Goal: Task Accomplishment & Management: Manage account settings

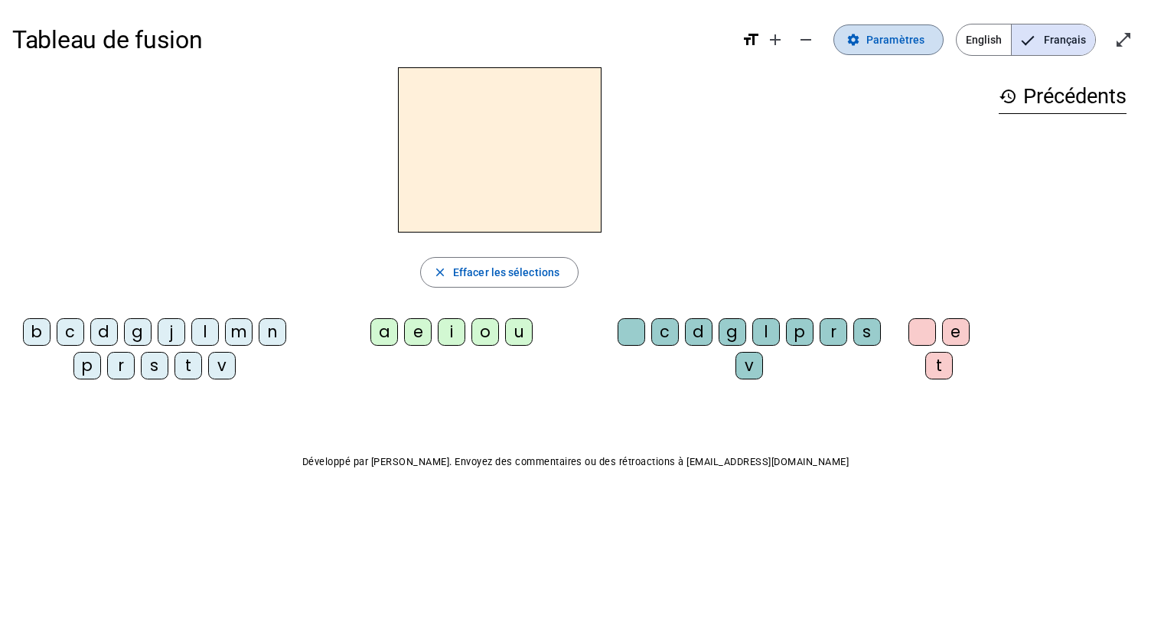
click at [912, 50] on span at bounding box center [888, 39] width 109 height 37
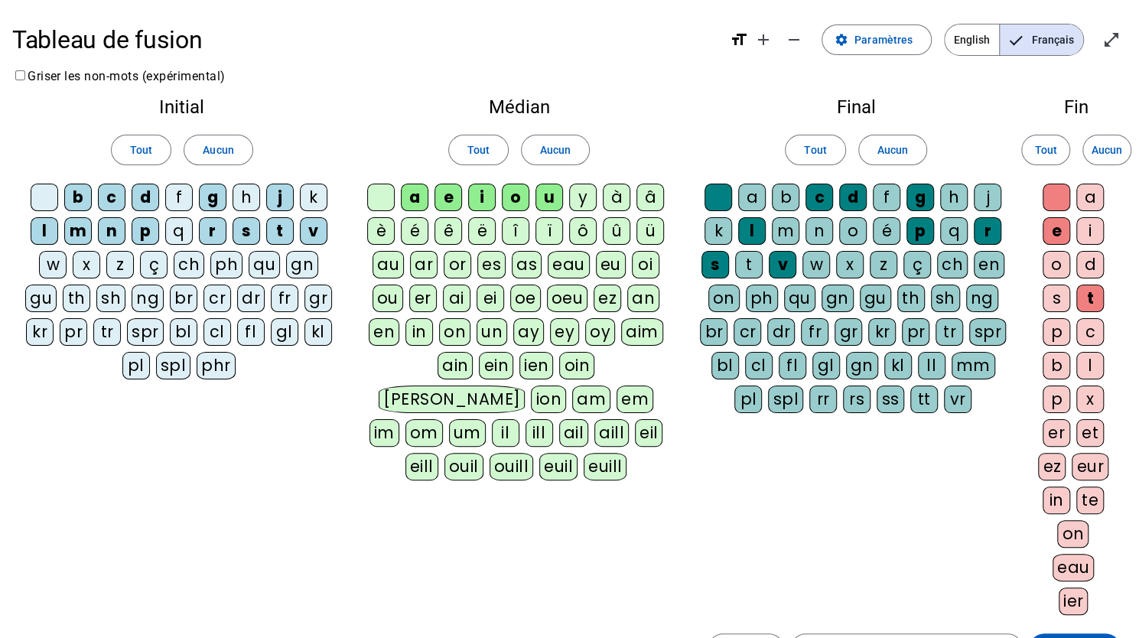
scroll to position [179, 0]
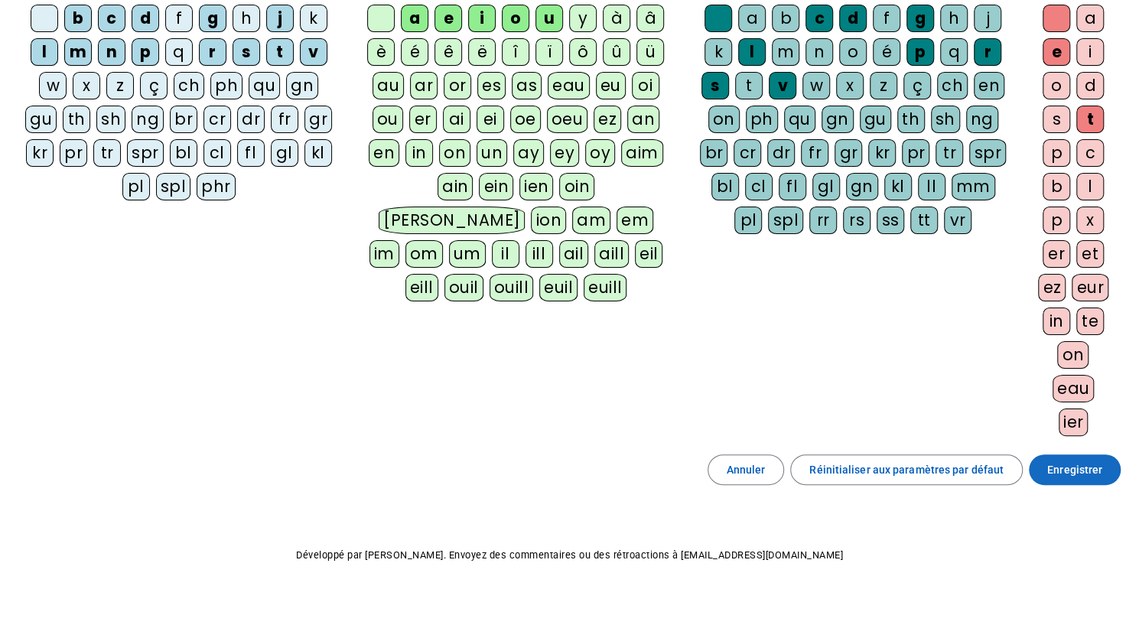
click at [1091, 461] on span "Enregistrer" at bounding box center [1074, 470] width 55 height 18
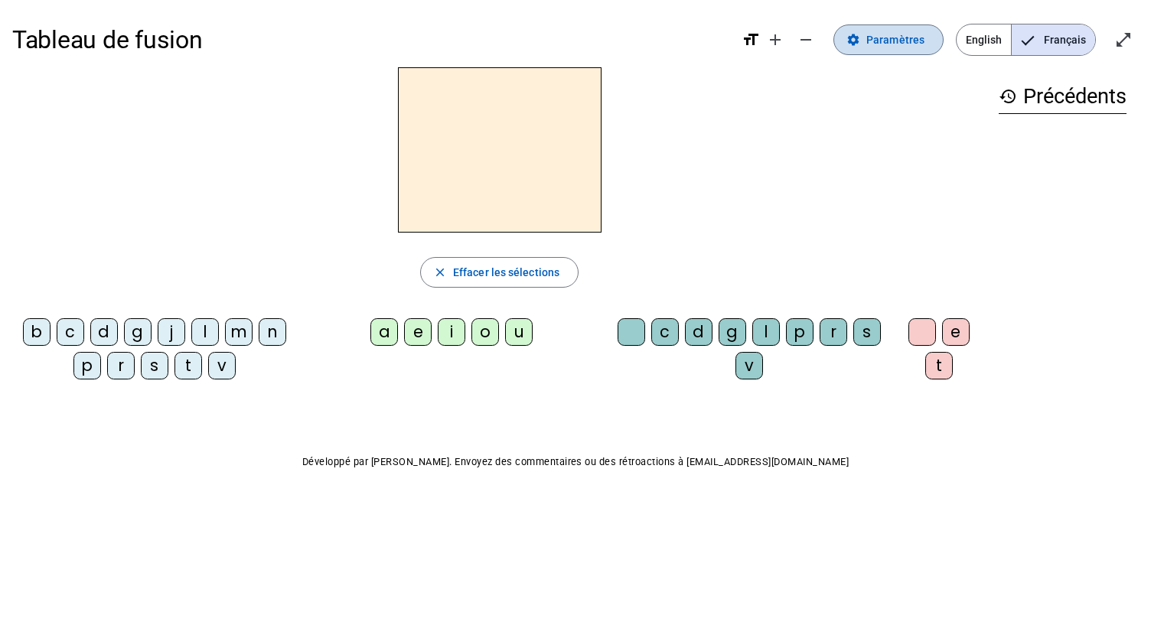
click at [893, 47] on span "Paramètres" at bounding box center [895, 40] width 58 height 18
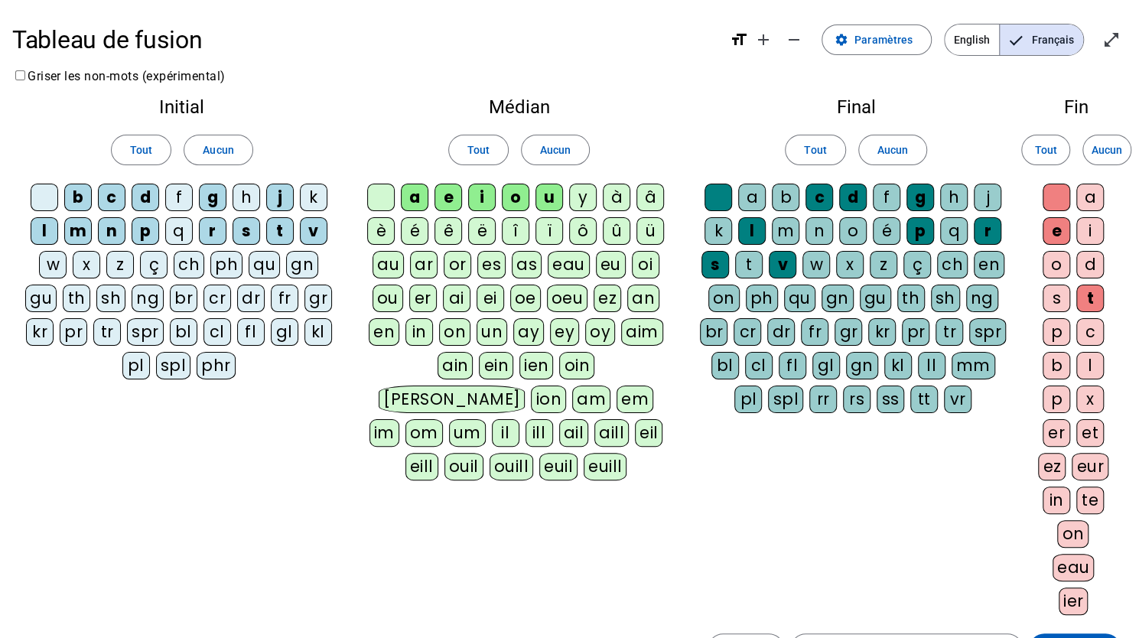
scroll to position [179, 0]
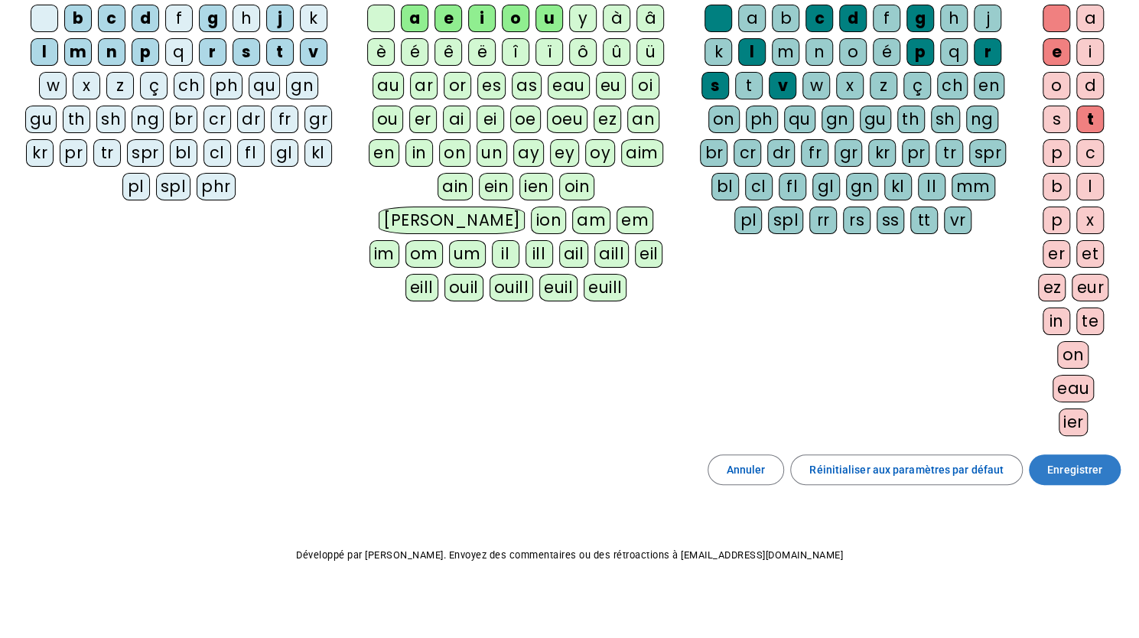
click at [1060, 461] on span "Enregistrer" at bounding box center [1074, 470] width 55 height 18
